Goal: Task Accomplishment & Management: Complete application form

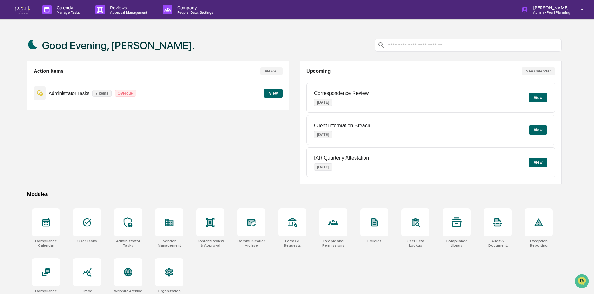
scroll to position [30, 0]
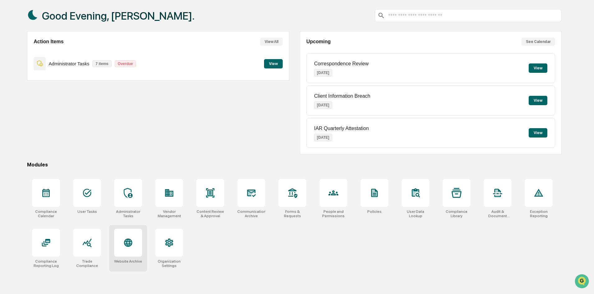
click at [125, 245] on icon at bounding box center [128, 243] width 10 height 10
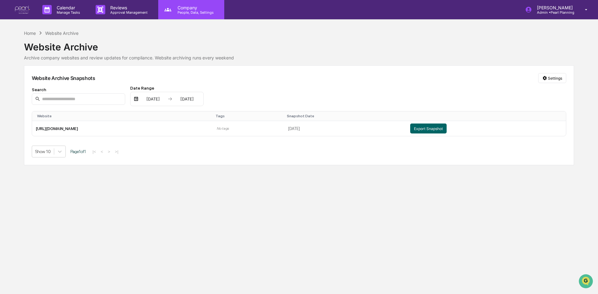
click at [197, 13] on p "People, Data, Settings" at bounding box center [194, 12] width 44 height 4
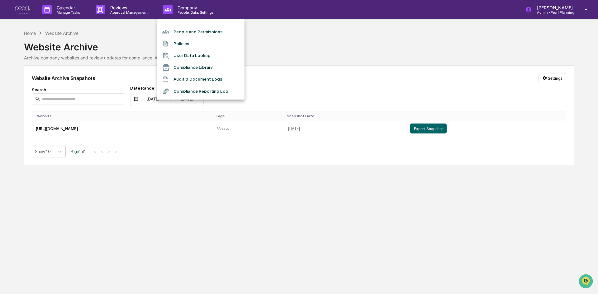
click at [181, 47] on li "Policies" at bounding box center [200, 44] width 87 height 12
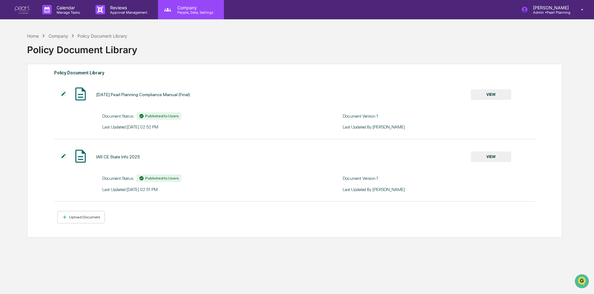
click at [185, 13] on p "People, Data, Settings" at bounding box center [194, 12] width 44 height 4
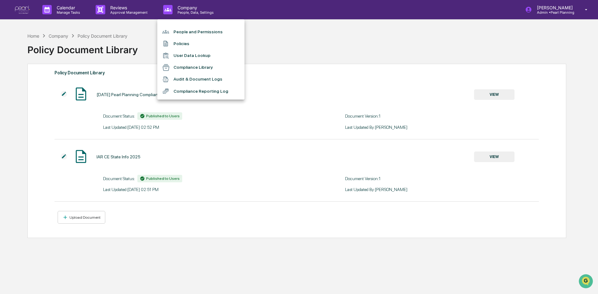
click at [180, 90] on li "Compliance Reporting Log" at bounding box center [200, 91] width 87 height 12
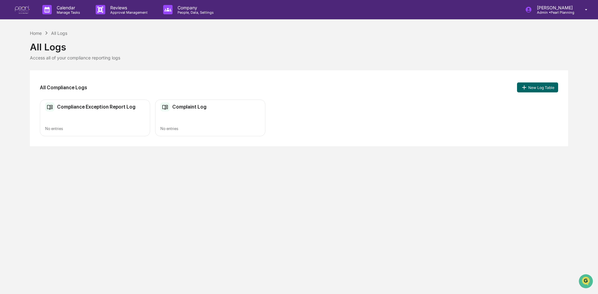
click at [98, 110] on div "Compliance Exception Report Log" at bounding box center [90, 106] width 90 height 9
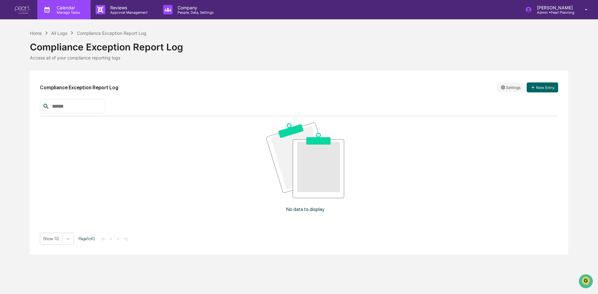
click at [67, 13] on p "Manage Tasks" at bounding box center [67, 12] width 31 height 4
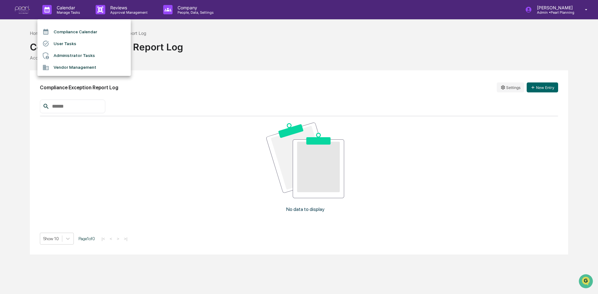
click at [122, 16] on div at bounding box center [299, 147] width 598 height 294
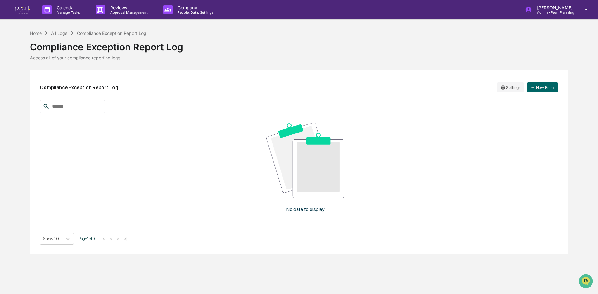
click at [117, 7] on p "Reviews" at bounding box center [127, 7] width 45 height 5
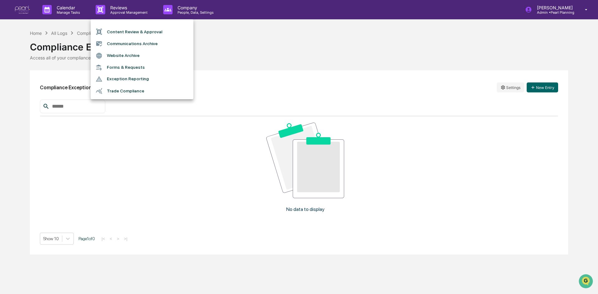
click at [124, 42] on li "Communications Archive" at bounding box center [142, 44] width 103 height 12
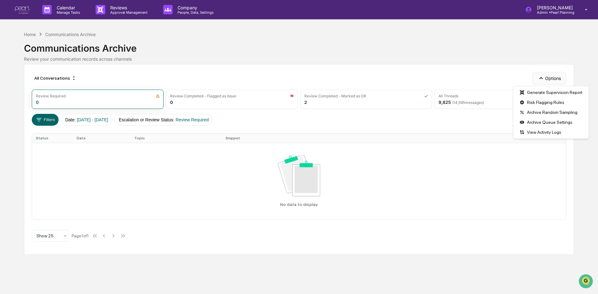
click at [549, 82] on button "Options" at bounding box center [549, 78] width 34 height 12
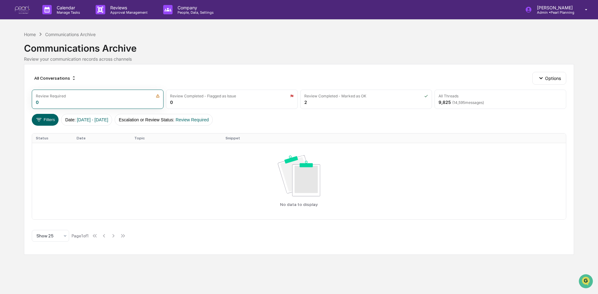
click at [214, 67] on div "All Conversations Options Review Required 0 Review Completed - Flagged as Issue…" at bounding box center [299, 159] width 550 height 191
click at [23, 7] on img at bounding box center [22, 10] width 15 height 8
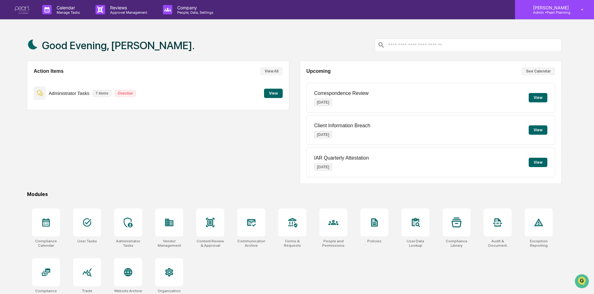
click at [558, 7] on p "[PERSON_NAME]" at bounding box center [550, 7] width 44 height 5
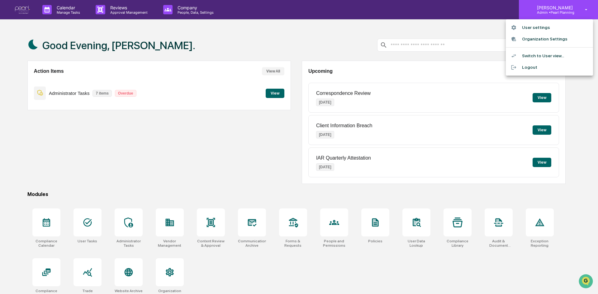
click at [558, 7] on div at bounding box center [299, 147] width 598 height 294
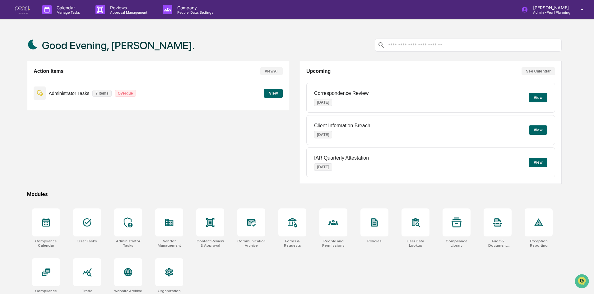
click at [537, 130] on button "View" at bounding box center [538, 129] width 19 height 9
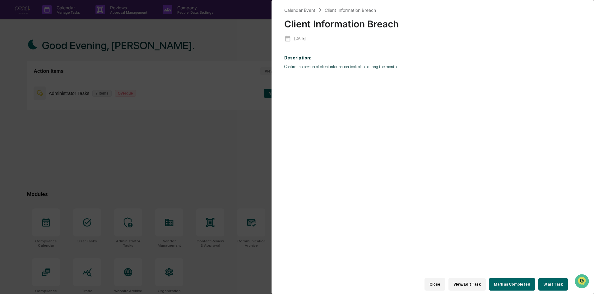
click at [517, 280] on button "Mark as Completed" at bounding box center [512, 284] width 46 height 12
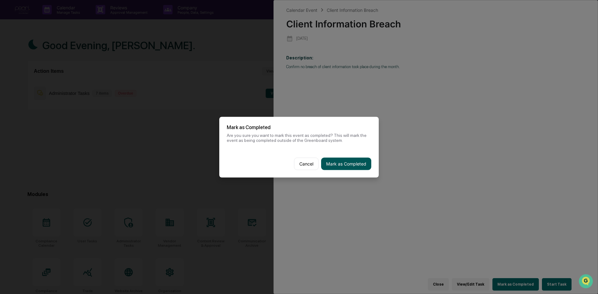
click at [350, 164] on button "Mark as Completed" at bounding box center [346, 163] width 50 height 12
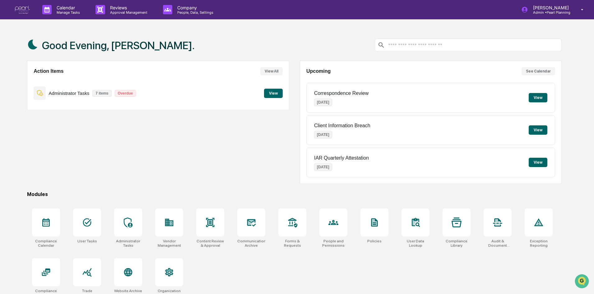
click at [536, 96] on button "View" at bounding box center [538, 97] width 19 height 9
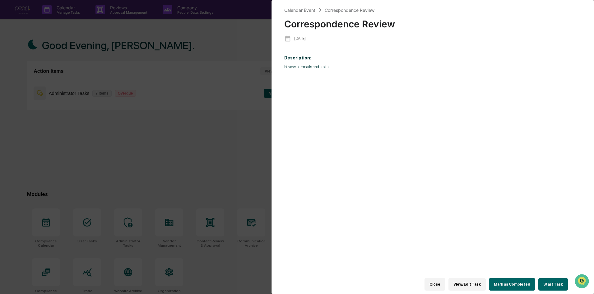
click at [555, 278] on button "Start Task" at bounding box center [554, 284] width 30 height 12
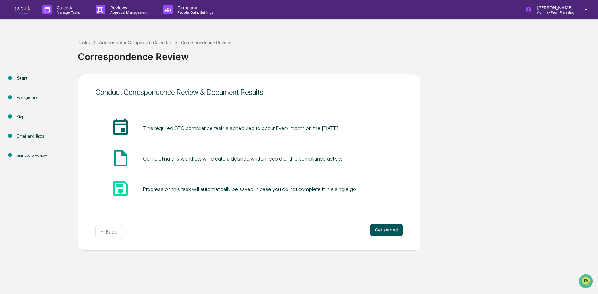
click at [388, 225] on button "Get started" at bounding box center [386, 230] width 33 height 12
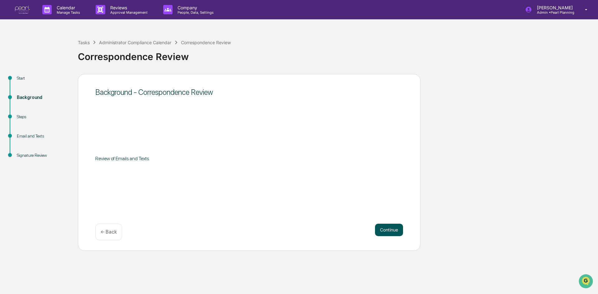
click at [396, 235] on button "Continue" at bounding box center [389, 230] width 28 height 12
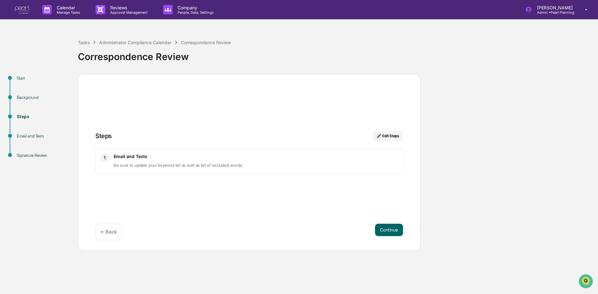
click at [396, 235] on button "Continue" at bounding box center [389, 230] width 28 height 12
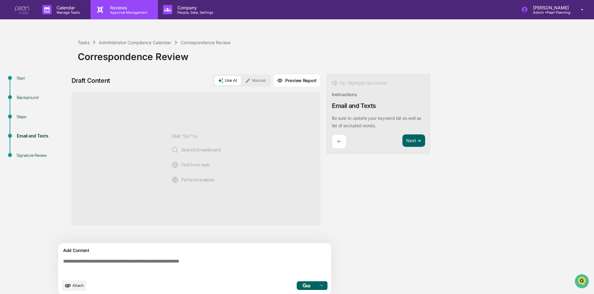
click at [133, 12] on p "Approval Management" at bounding box center [127, 12] width 45 height 4
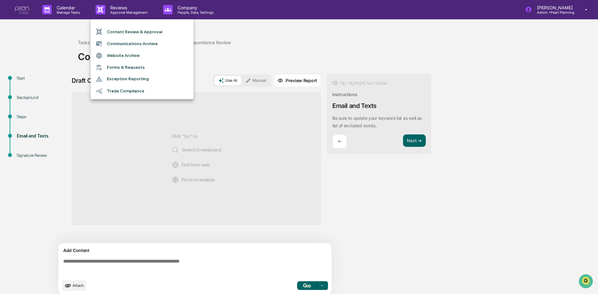
click at [118, 88] on li "Trade Compliance" at bounding box center [142, 91] width 103 height 12
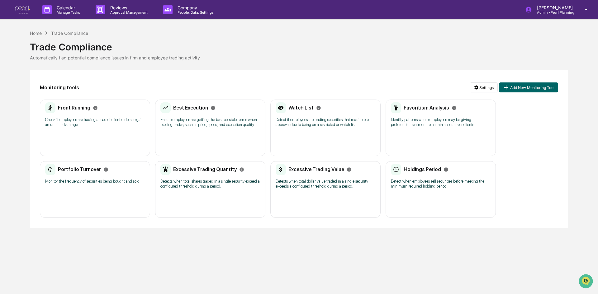
click at [82, 132] on div "Front Running Check if employees are trading ahead of client orders to gain an …" at bounding box center [95, 128] width 110 height 57
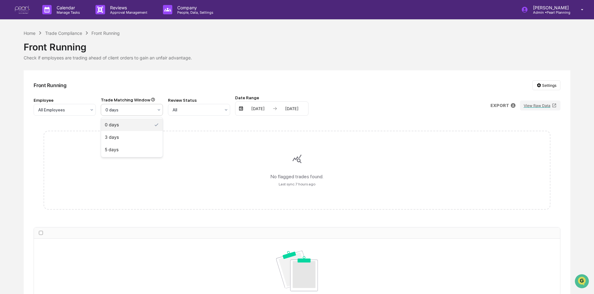
click at [129, 110] on div at bounding box center [130, 110] width 48 height 6
click at [126, 149] on div "5 days" at bounding box center [132, 149] width 62 height 12
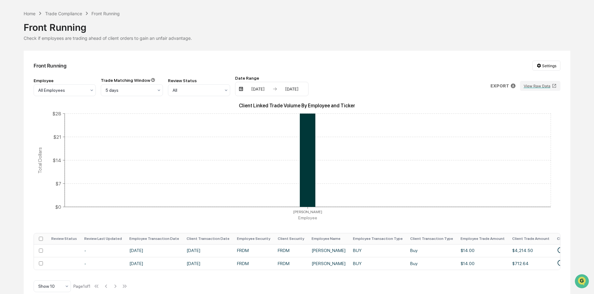
scroll to position [30, 0]
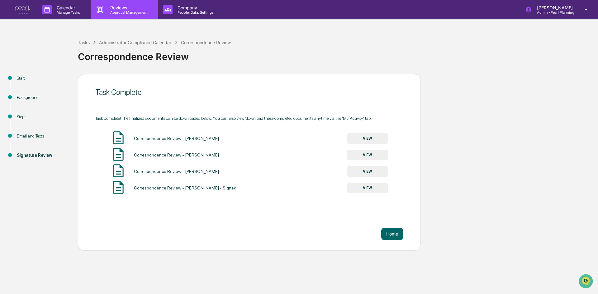
click at [114, 6] on p "Reviews" at bounding box center [127, 7] width 45 height 5
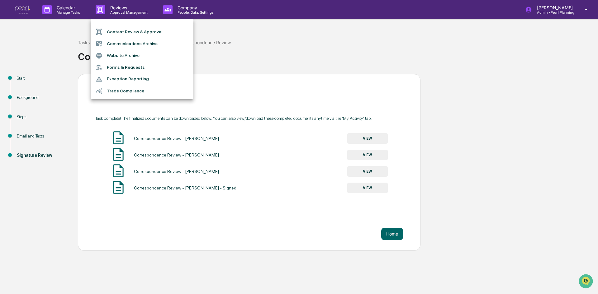
click at [114, 42] on li "Communications Archive" at bounding box center [142, 44] width 103 height 12
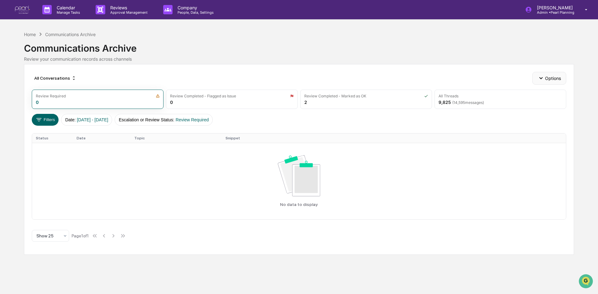
click at [546, 74] on button "Options" at bounding box center [549, 78] width 34 height 12
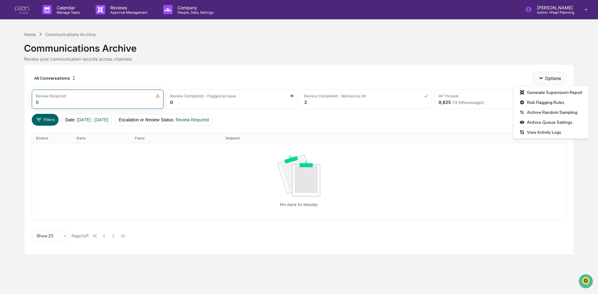
click at [546, 74] on button "Options" at bounding box center [549, 78] width 34 height 12
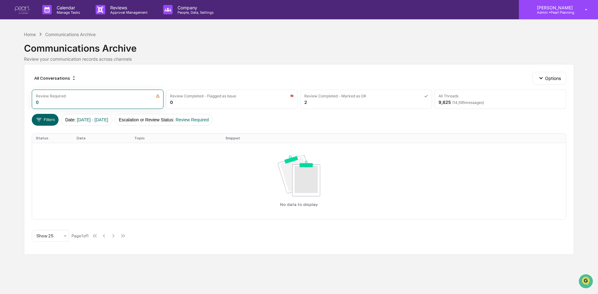
click at [560, 6] on p "[PERSON_NAME]" at bounding box center [554, 7] width 44 height 5
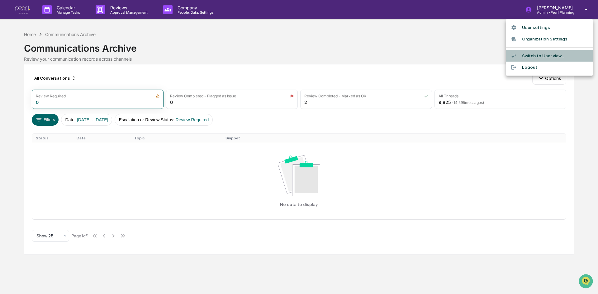
click at [534, 56] on li "Switch to User view..." at bounding box center [548, 56] width 87 height 12
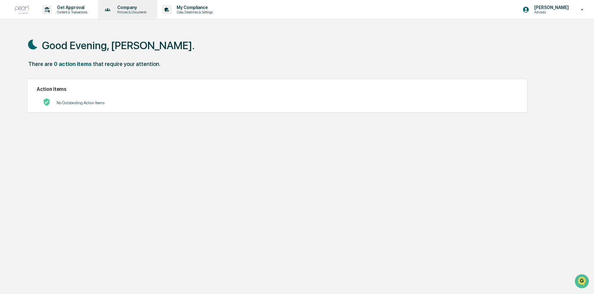
click at [126, 11] on p "Policies & Documents" at bounding box center [130, 12] width 37 height 4
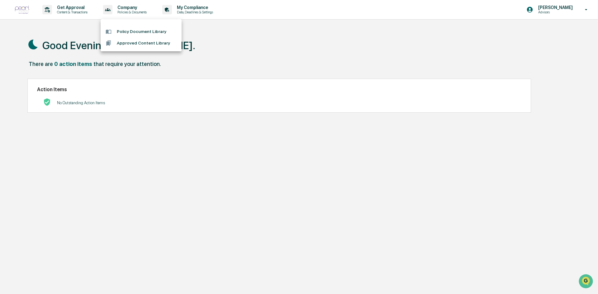
click at [64, 9] on div at bounding box center [299, 147] width 598 height 294
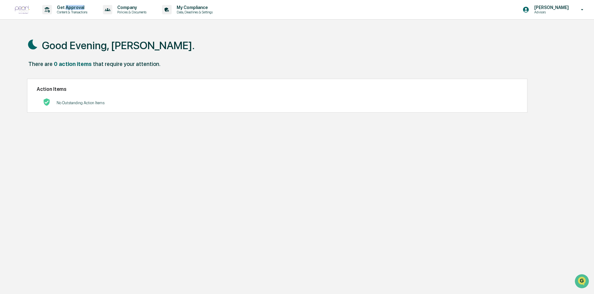
click at [64, 9] on p "Get Approval" at bounding box center [71, 7] width 39 height 5
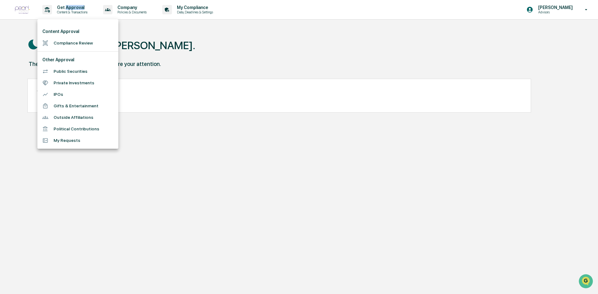
click at [58, 41] on li "Compliance Review" at bounding box center [77, 43] width 81 height 12
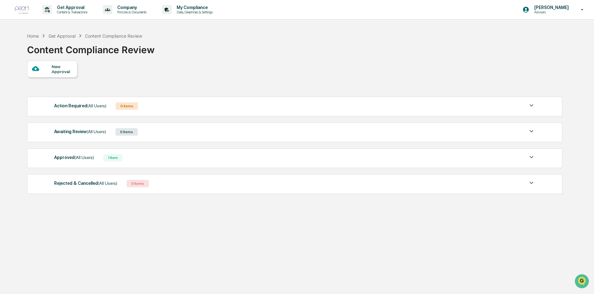
click at [62, 68] on div "New Approval" at bounding box center [62, 69] width 21 height 10
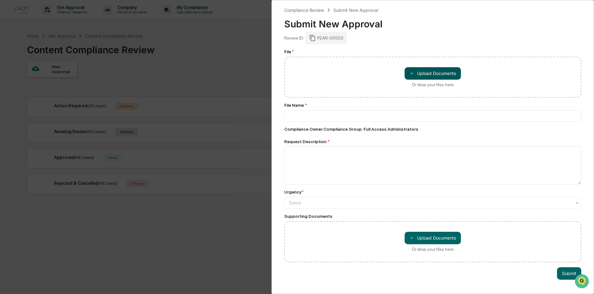
click at [433, 75] on button "＋ Upload Documents" at bounding box center [433, 73] width 56 height 12
type input "**********"
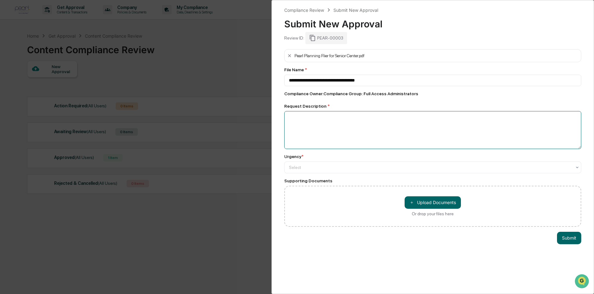
click at [317, 128] on textarea at bounding box center [432, 130] width 297 height 38
type textarea "**********"
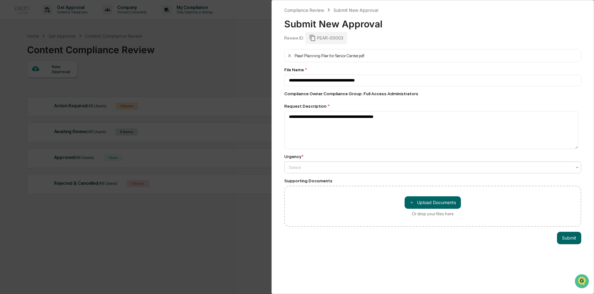
click at [362, 162] on div "Select" at bounding box center [432, 168] width 297 height 12
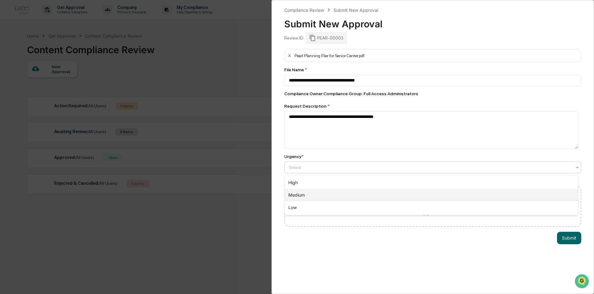
click at [312, 199] on div "Medium" at bounding box center [431, 195] width 293 height 12
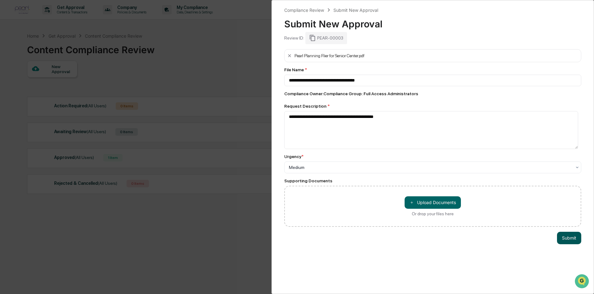
click at [577, 240] on button "Submit" at bounding box center [569, 238] width 24 height 12
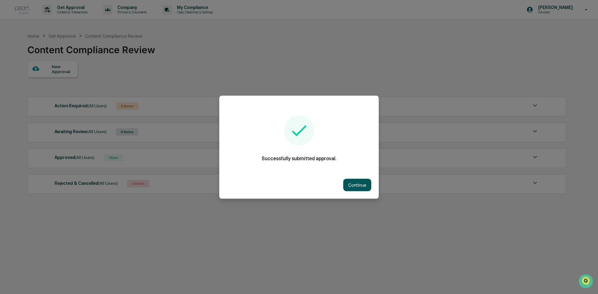
click at [355, 186] on button "Continue" at bounding box center [357, 185] width 28 height 12
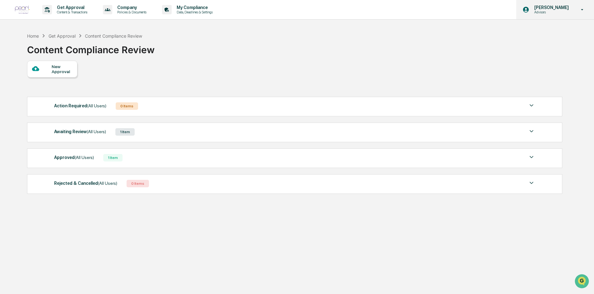
click at [565, 11] on p "Advisors" at bounding box center [551, 12] width 43 height 4
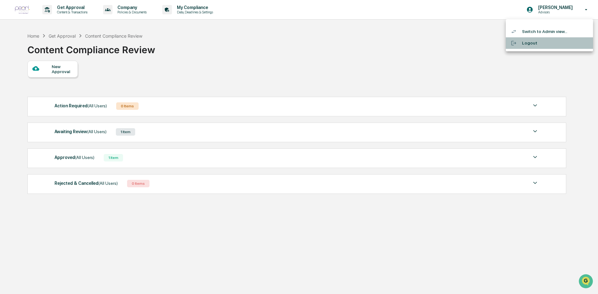
click at [545, 46] on li "Logout" at bounding box center [548, 43] width 87 height 12
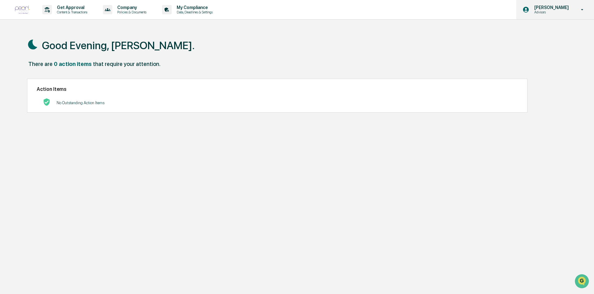
click at [571, 11] on p "Advisors" at bounding box center [551, 12] width 43 height 4
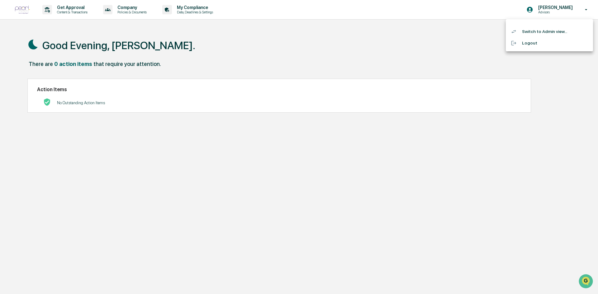
click at [553, 33] on li "Switch to Admin view..." at bounding box center [548, 32] width 87 height 12
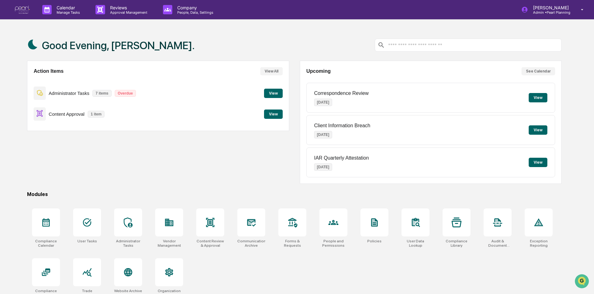
click at [278, 113] on button "View" at bounding box center [273, 114] width 19 height 9
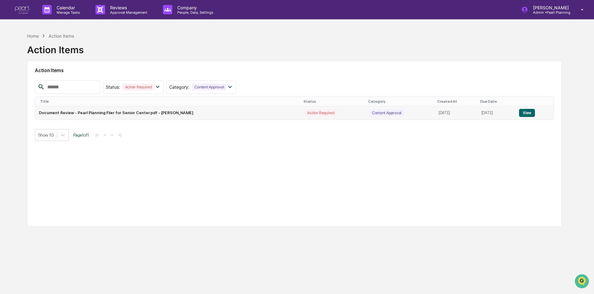
click at [199, 115] on td "Document Review - Pearl Planning Flier for Senior Center.pdf - Melissa Joy" at bounding box center [168, 112] width 266 height 13
click at [529, 112] on button "View" at bounding box center [527, 113] width 16 height 8
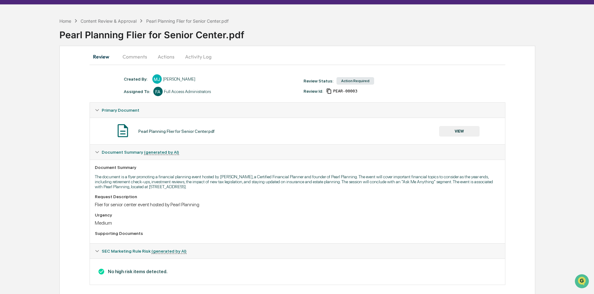
scroll to position [22, 0]
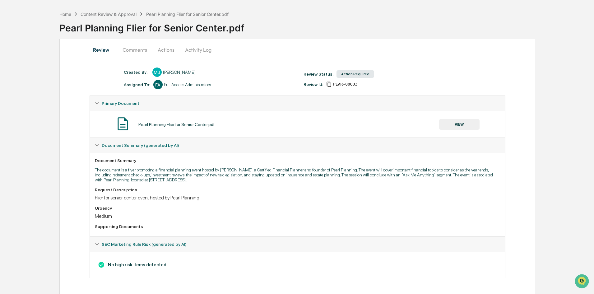
click at [139, 45] on button "Comments" at bounding box center [135, 49] width 35 height 15
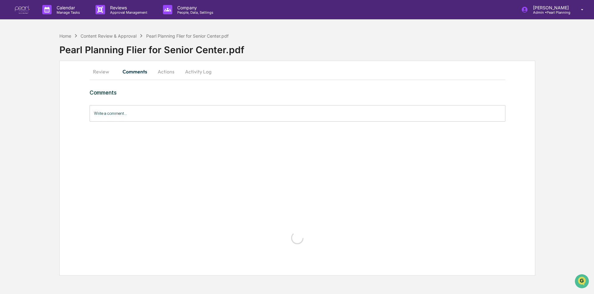
scroll to position [0, 0]
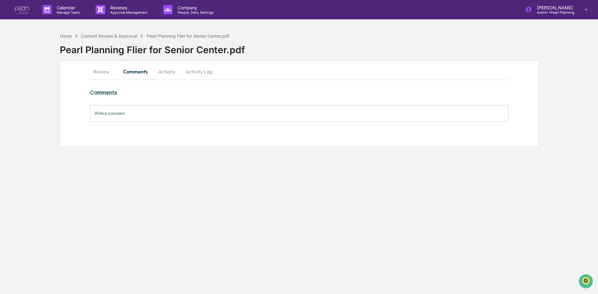
click at [171, 72] on button "Actions" at bounding box center [166, 71] width 28 height 15
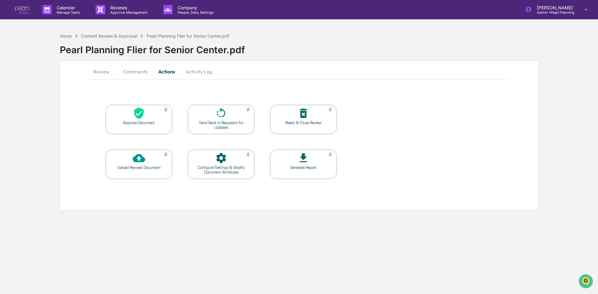
click at [147, 124] on div "Approve Document" at bounding box center [139, 122] width 56 height 5
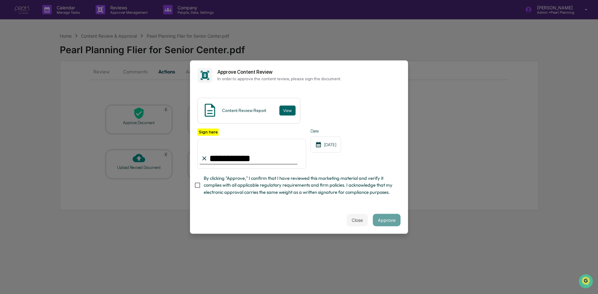
type input "**********"
click at [392, 225] on button "Approve" at bounding box center [387, 220] width 28 height 12
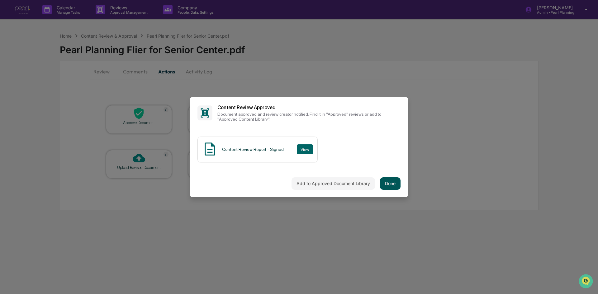
click at [388, 185] on button "Done" at bounding box center [390, 183] width 21 height 12
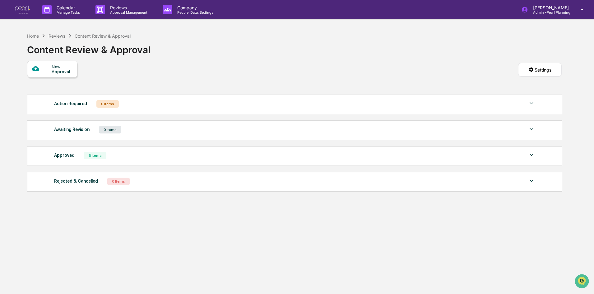
click at [532, 156] on img at bounding box center [531, 154] width 7 height 7
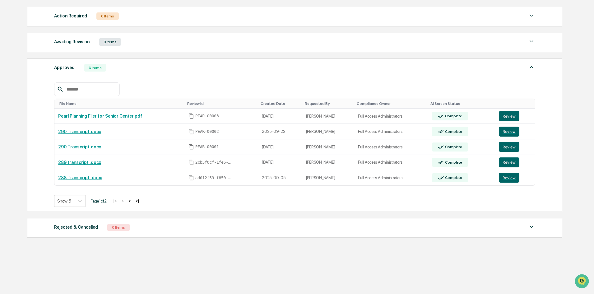
scroll to position [88, 0]
